Goal: Task Accomplishment & Management: Manage account settings

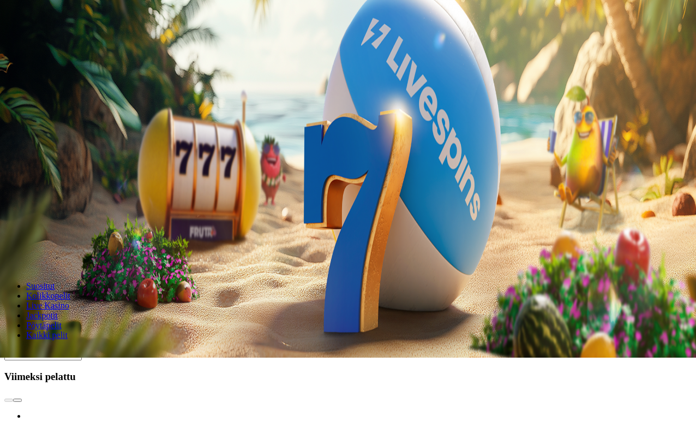
click at [82, 221] on input "***" at bounding box center [43, 226] width 78 height 11
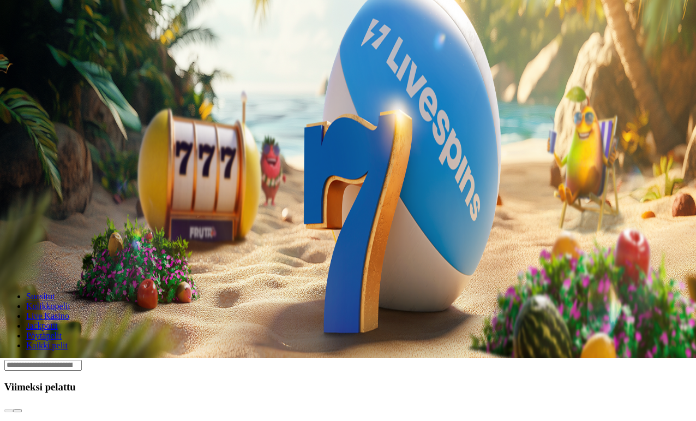
type input "*"
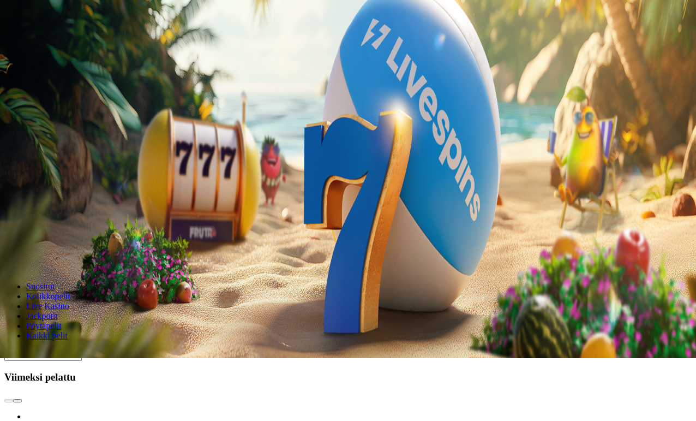
type input "**"
click at [62, 252] on button "Talleta ja pelaa" at bounding box center [32, 257] width 57 height 11
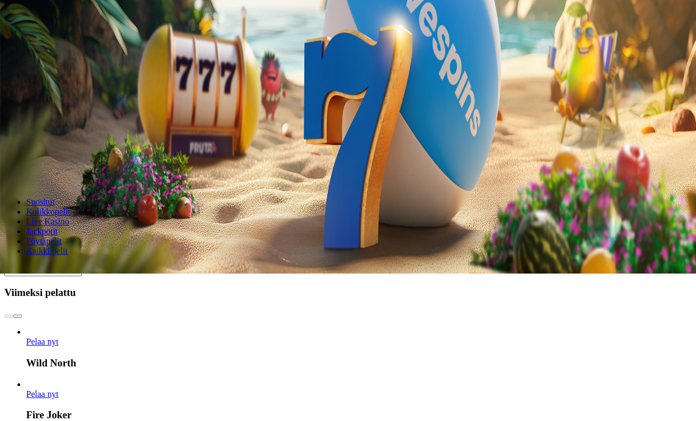
scroll to position [147, 8]
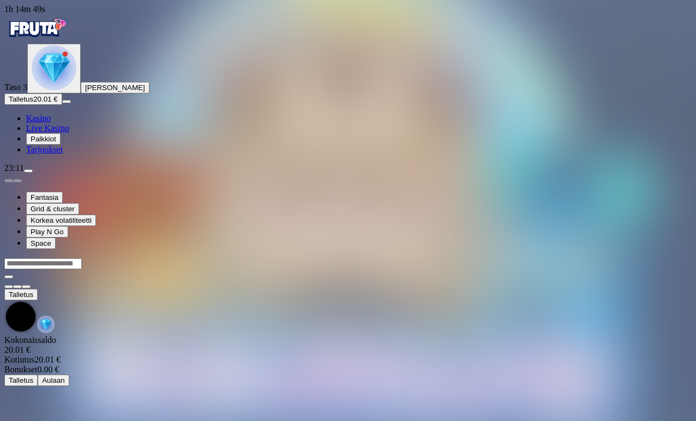
scroll to position [38, 0]
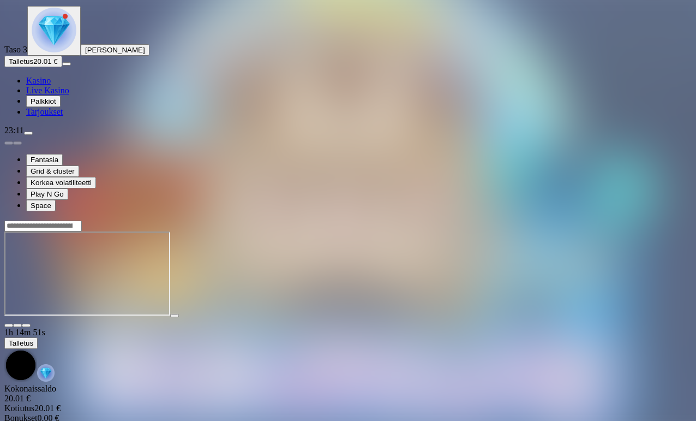
click at [26, 325] on span "fullscreen icon" at bounding box center [26, 325] width 0 height 0
click at [62, 67] on button "Talletus 20.01 €" at bounding box center [33, 61] width 58 height 11
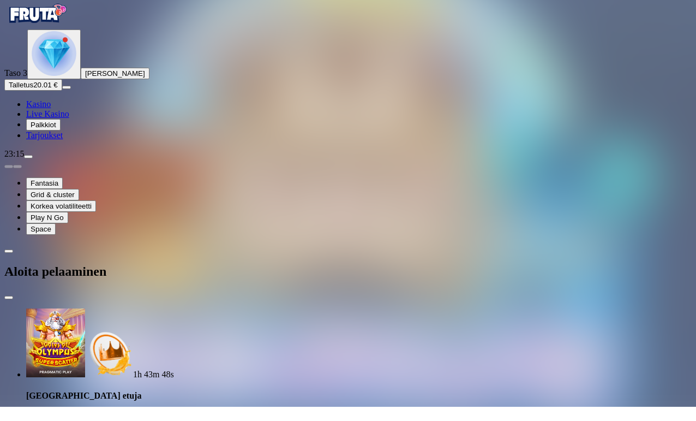
type input "*"
type input "**"
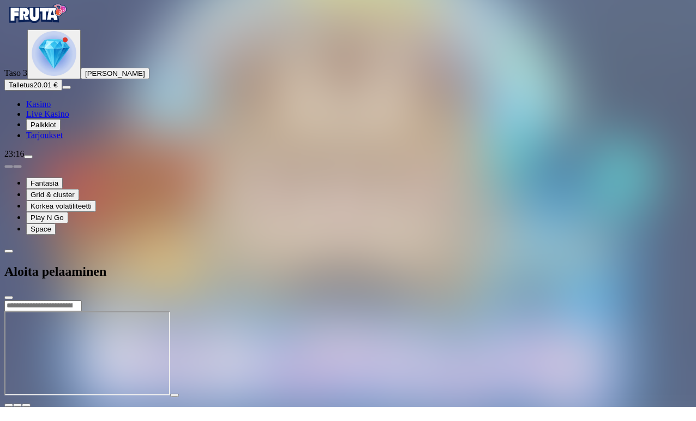
click at [179, 314] on div at bounding box center [91, 314] width 175 height 0
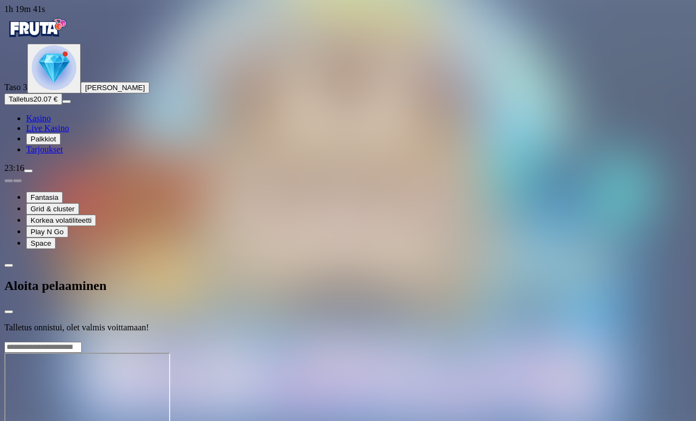
scroll to position [14, 0]
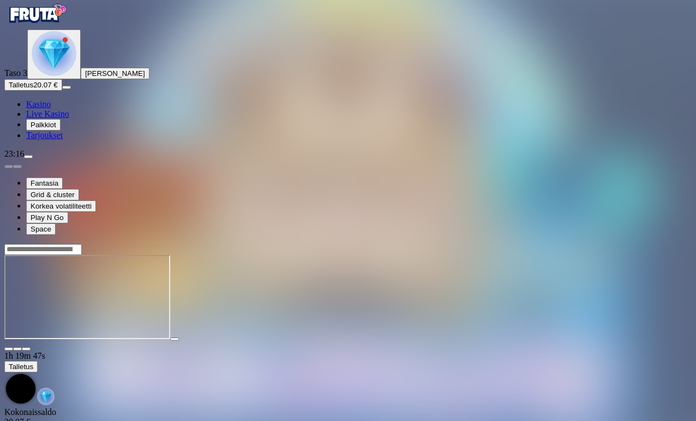
click at [50, 109] on link "Kasino" at bounding box center [38, 103] width 25 height 9
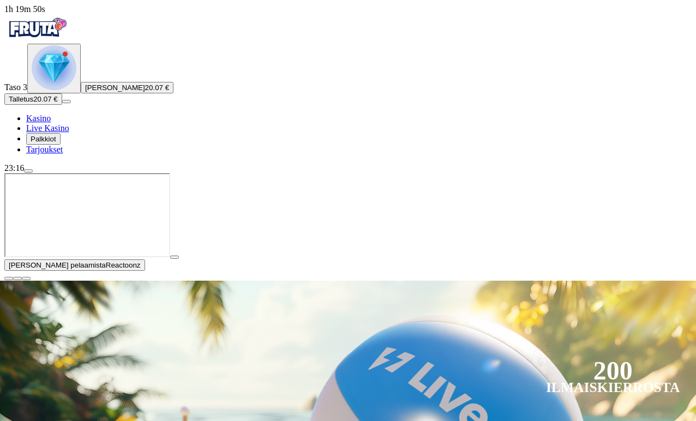
click at [9, 278] on span "close icon" at bounding box center [9, 278] width 0 height 0
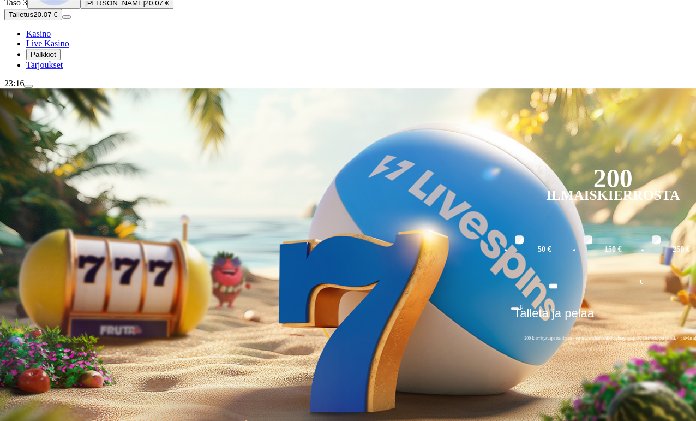
scroll to position [85, 0]
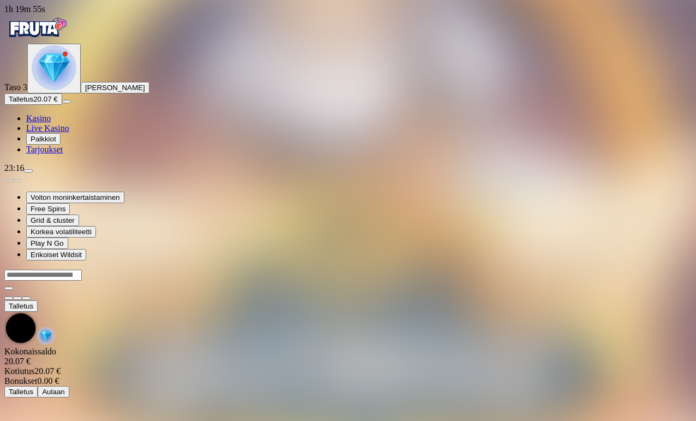
scroll to position [14, 0]
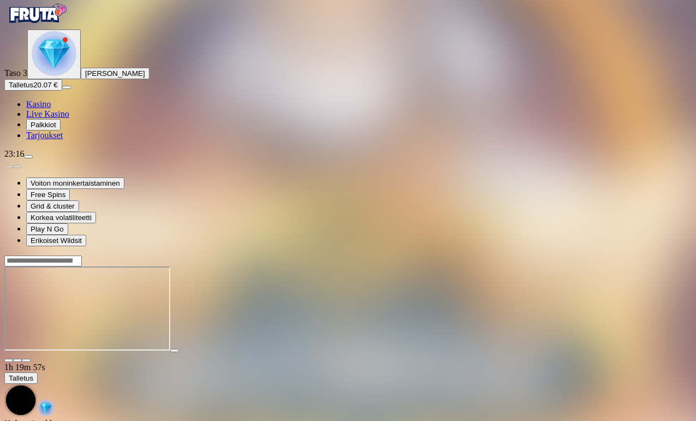
click at [682, 255] on main "1h 19m 57s Talletus [GEOGRAPHIC_DATA] 20.07 € Kotiutus 20.07 € Bonukset 0.00 € …" at bounding box center [348, 362] width 688 height 215
click at [26, 360] on span "fullscreen icon" at bounding box center [26, 360] width 0 height 0
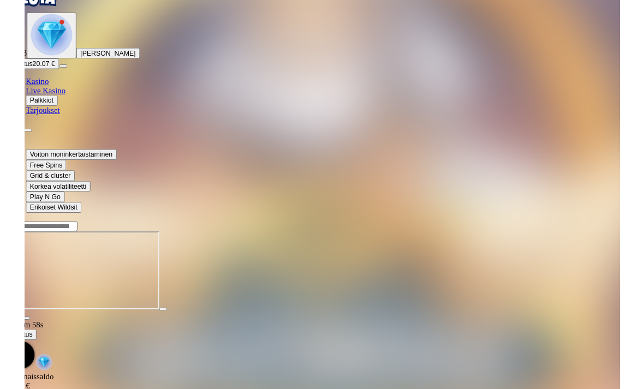
scroll to position [0, 0]
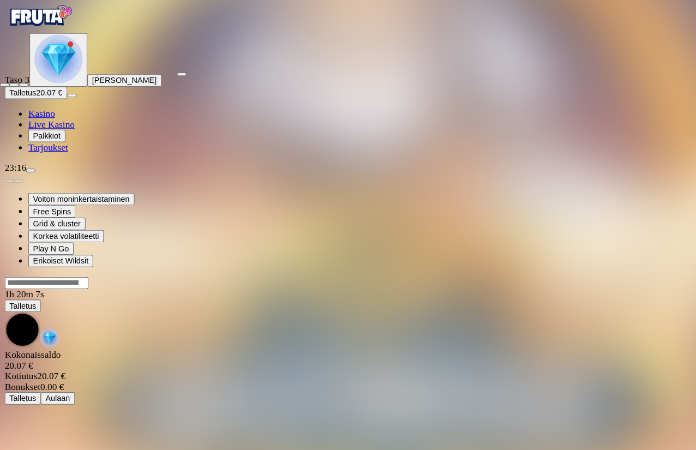
click at [234, 392] on html "1h 20m 7s Taso 3 [PERSON_NAME] Talletus 20.07 € Kasino Live Kasino Palkkiot Tar…" at bounding box center [348, 196] width 696 height 392
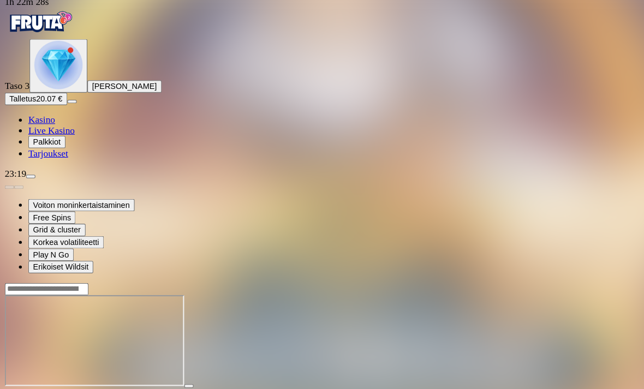
click at [51, 123] on link "Kasino" at bounding box center [38, 118] width 25 height 9
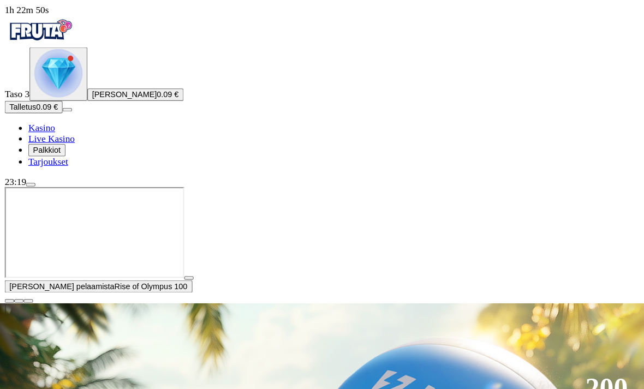
click at [33, 103] on span "Talletus" at bounding box center [21, 99] width 25 height 8
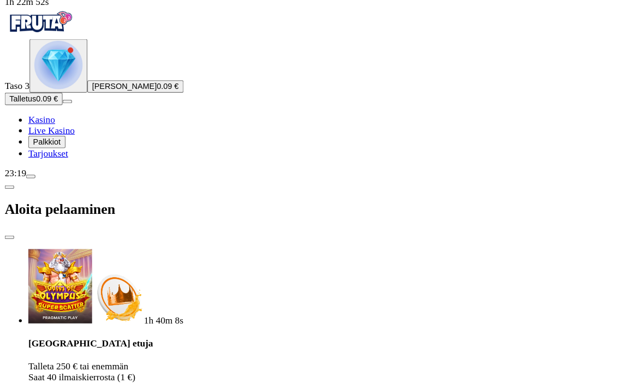
type input "*"
type input "**"
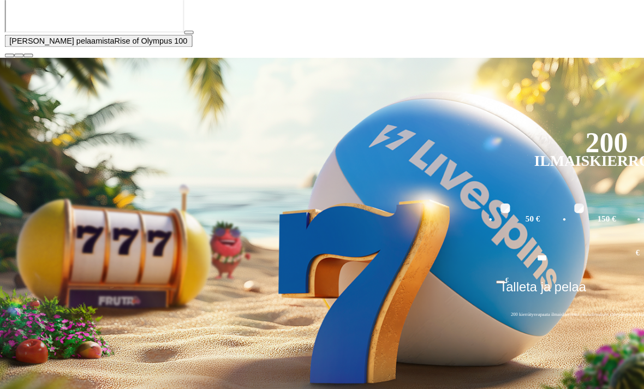
scroll to position [227, 0]
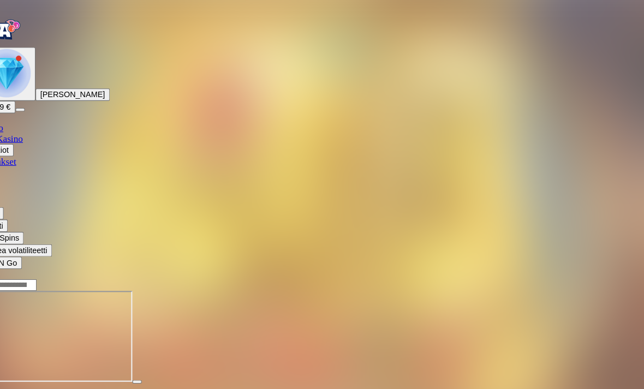
click at [31, 361] on button "button" at bounding box center [26, 362] width 9 height 3
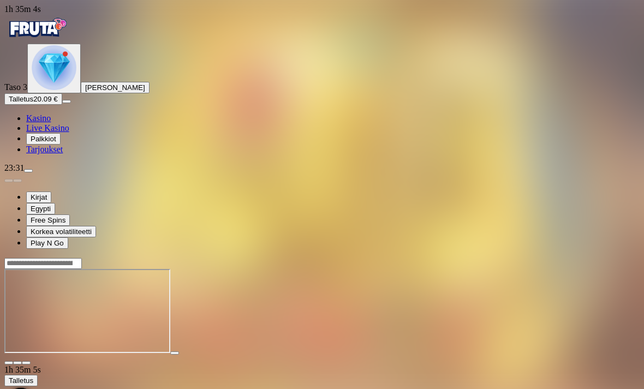
click at [51, 123] on span "Kasino" at bounding box center [38, 118] width 25 height 9
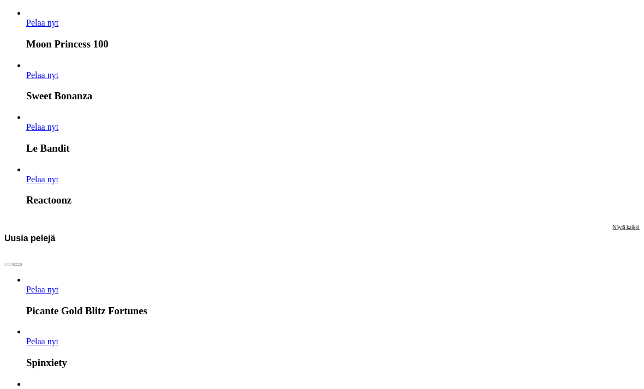
scroll to position [1591, 0]
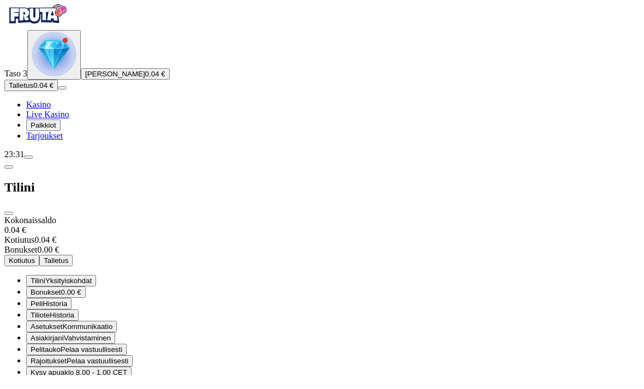
click at [127, 358] on button "Pelitauko Pelaa vastuullisesti" at bounding box center [76, 363] width 100 height 11
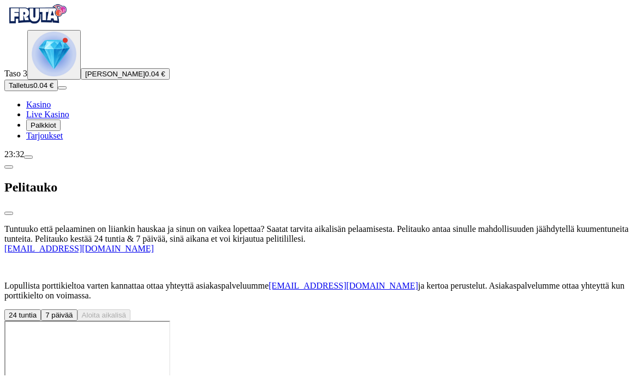
click at [266, 238] on div "Tuntuuko että pelaaminen on liiankin hauskaa ja sinun on vaikea lopettaa? Saata…" at bounding box center [321, 286] width 635 height 97
click at [77, 323] on button "7 päivää" at bounding box center [59, 328] width 36 height 11
click at [131, 323] on button "Aloita aikalisä" at bounding box center [104, 328] width 53 height 11
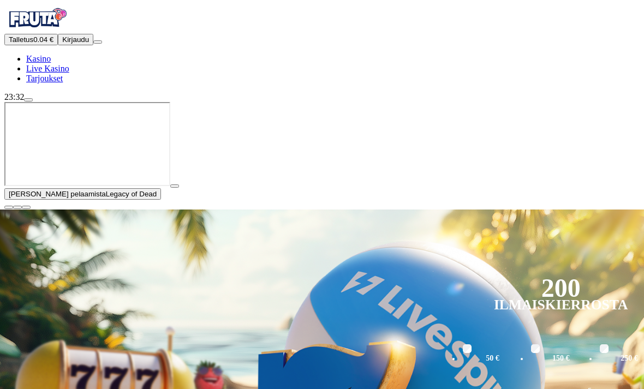
scroll to position [14, 0]
